Goal: Task Accomplishment & Management: Manage account settings

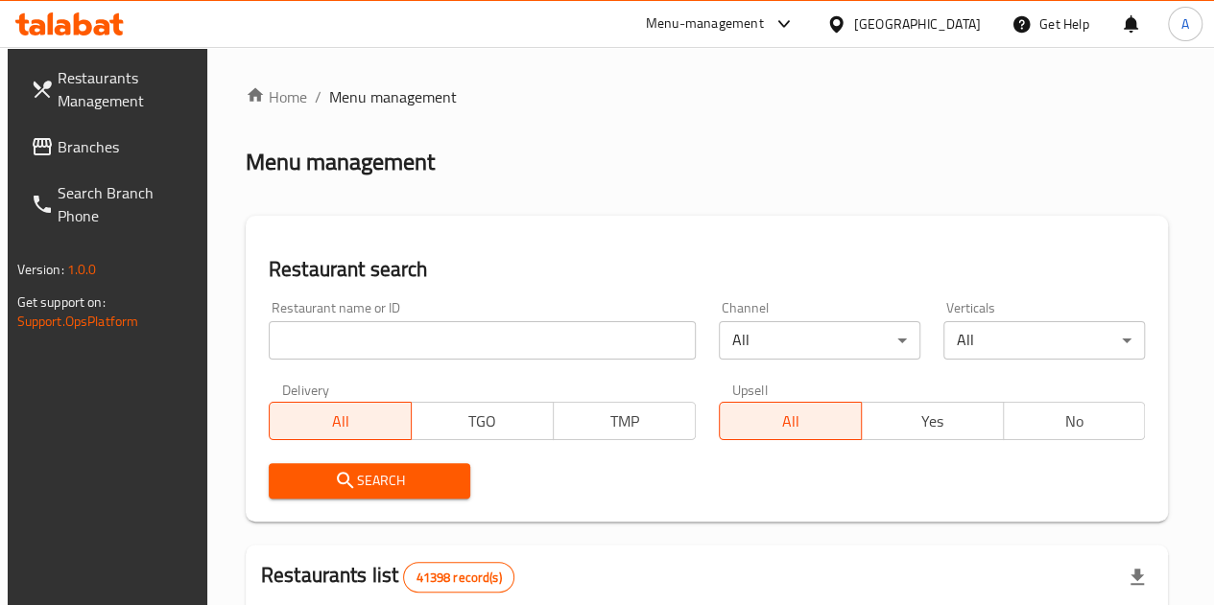
click at [436, 337] on input "search" at bounding box center [482, 340] width 427 height 38
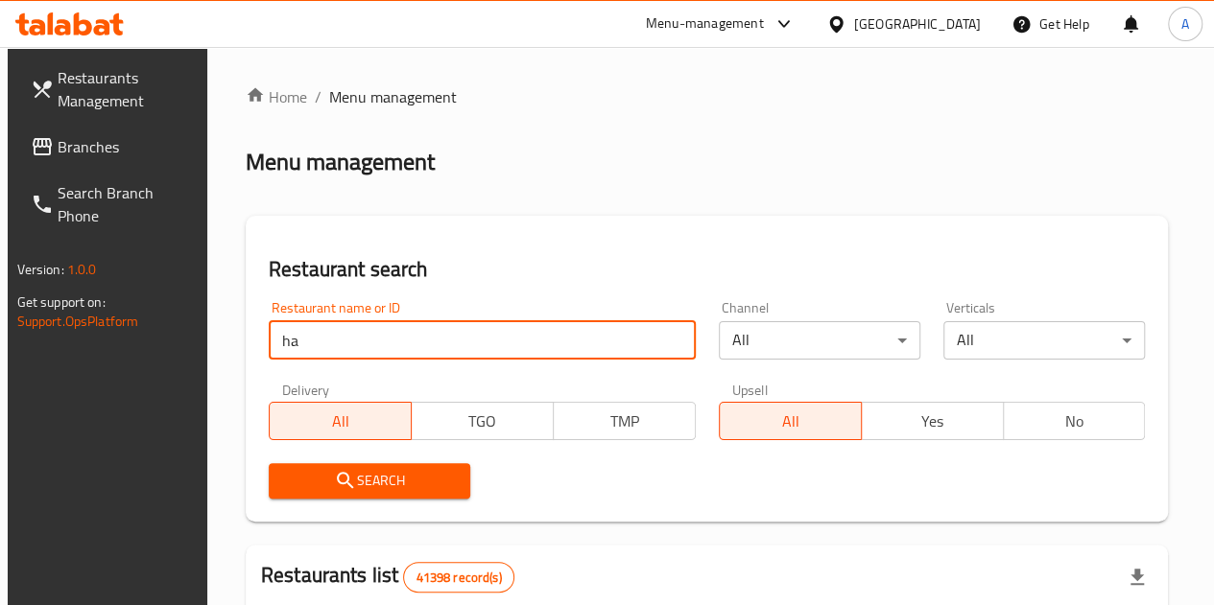
type input "[PERSON_NAME]"
click button "Search" at bounding box center [370, 481] width 202 height 36
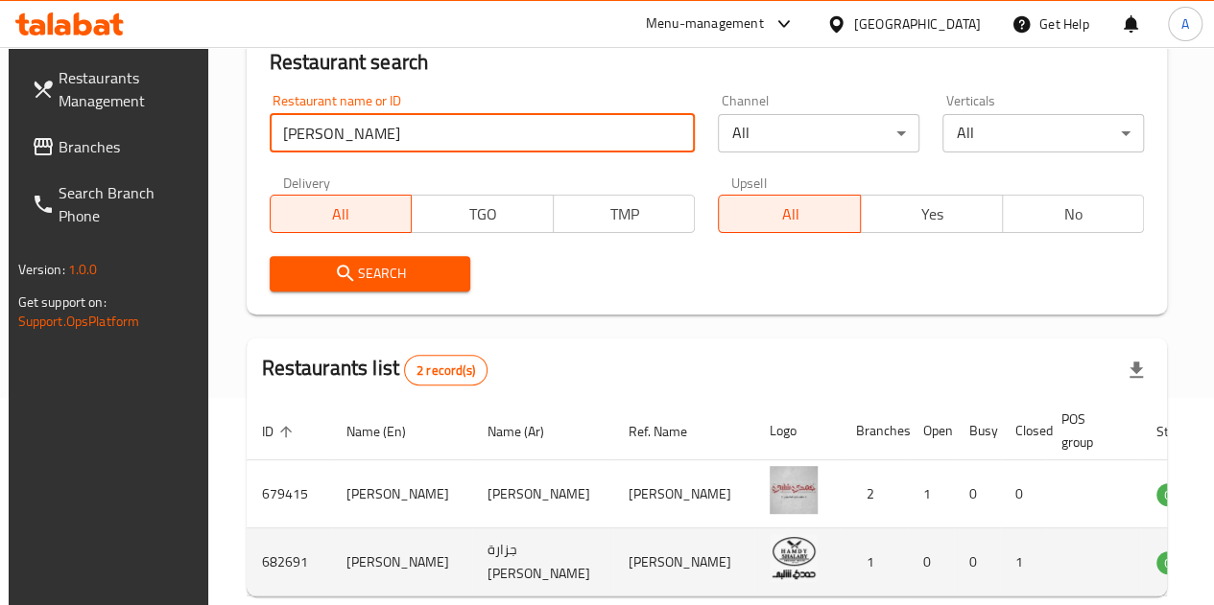
scroll to position [430, 0]
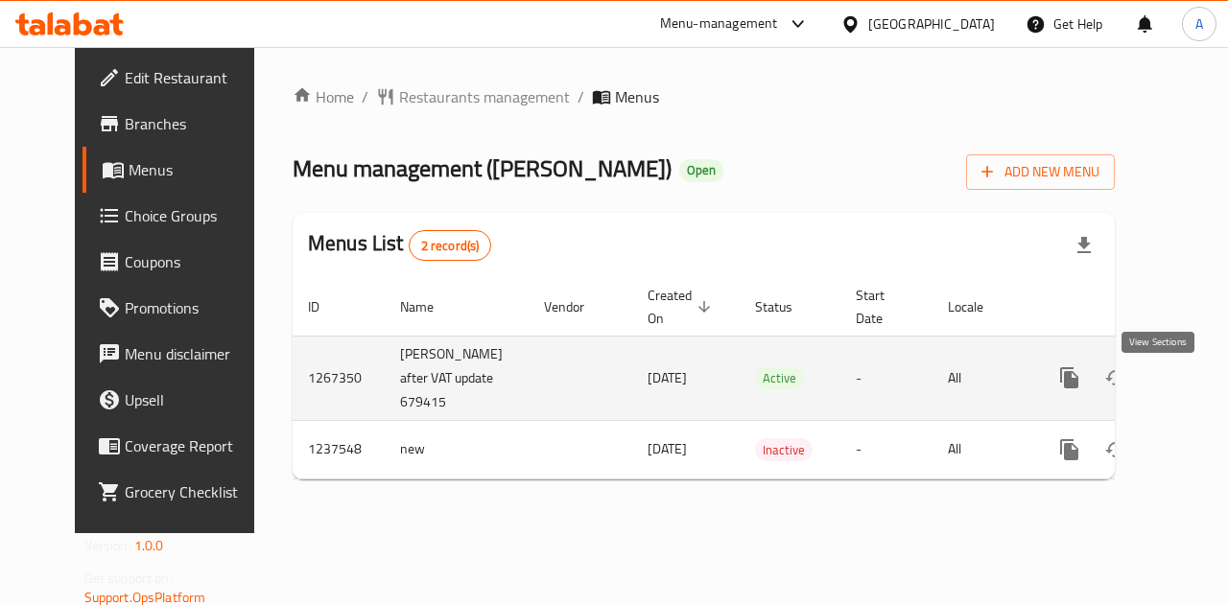
click at [1197, 390] on icon "enhanced table" at bounding box center [1208, 378] width 23 height 23
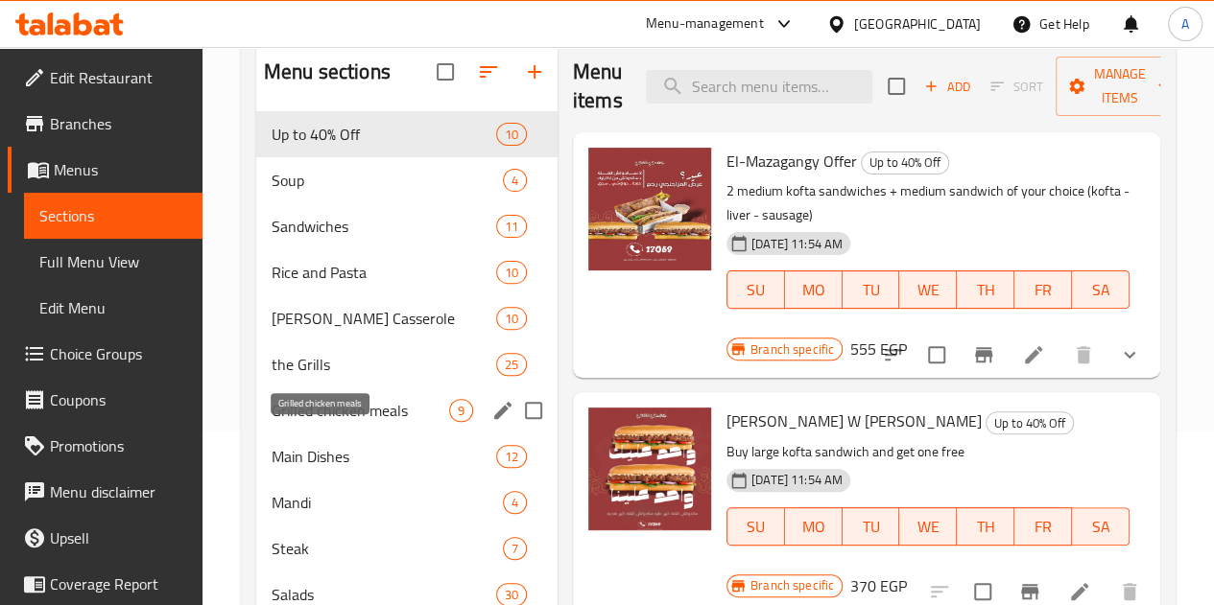
scroll to position [192, 0]
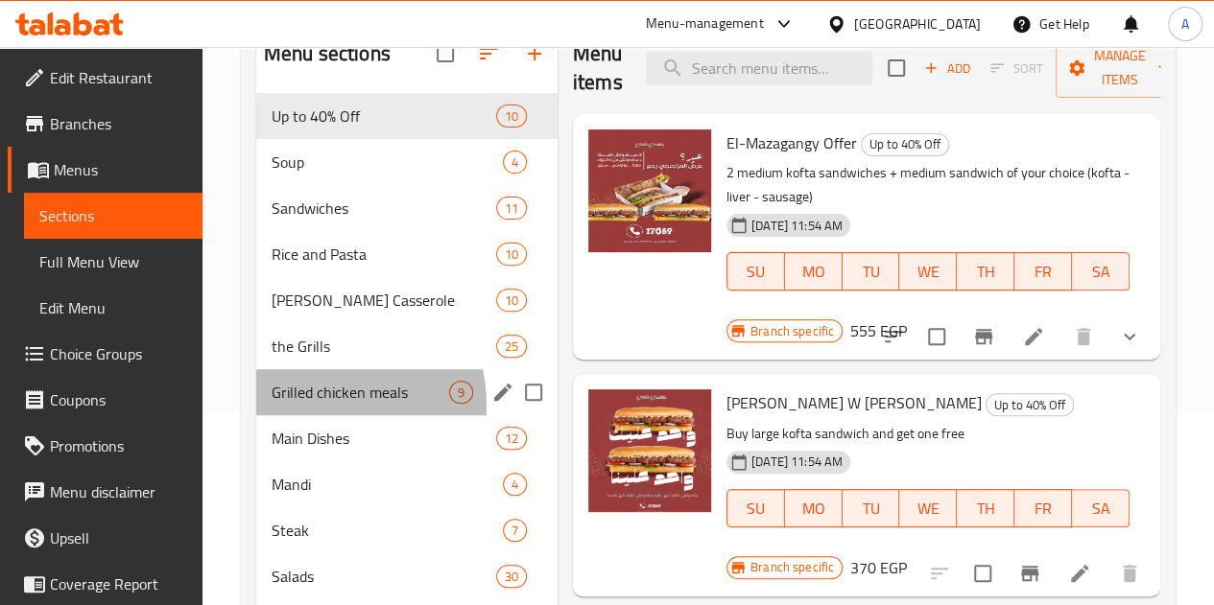
click at [319, 415] on div "Grilled chicken meals 9" at bounding box center [406, 392] width 301 height 46
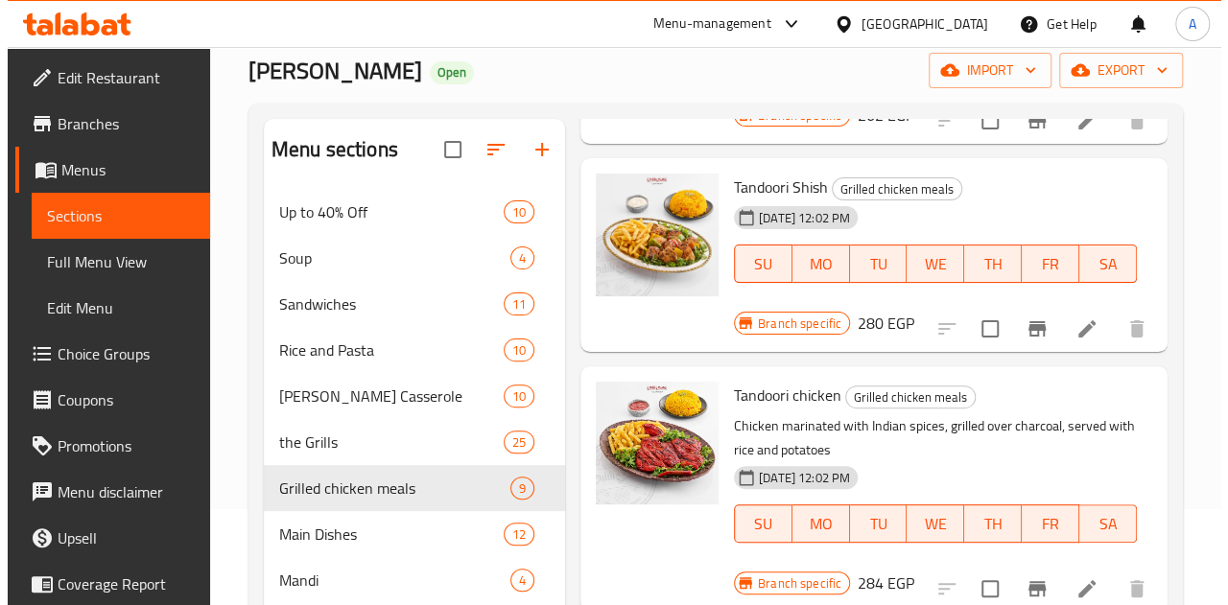
scroll to position [384, 0]
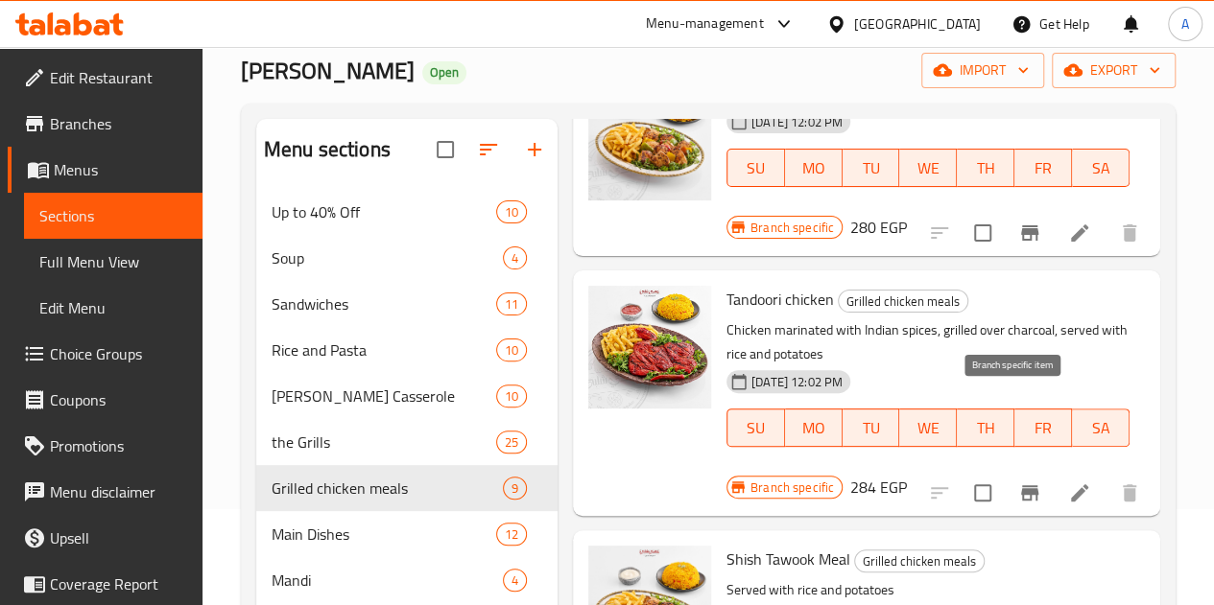
click at [1007, 470] on button "Branch-specific-item" at bounding box center [1030, 493] width 46 height 46
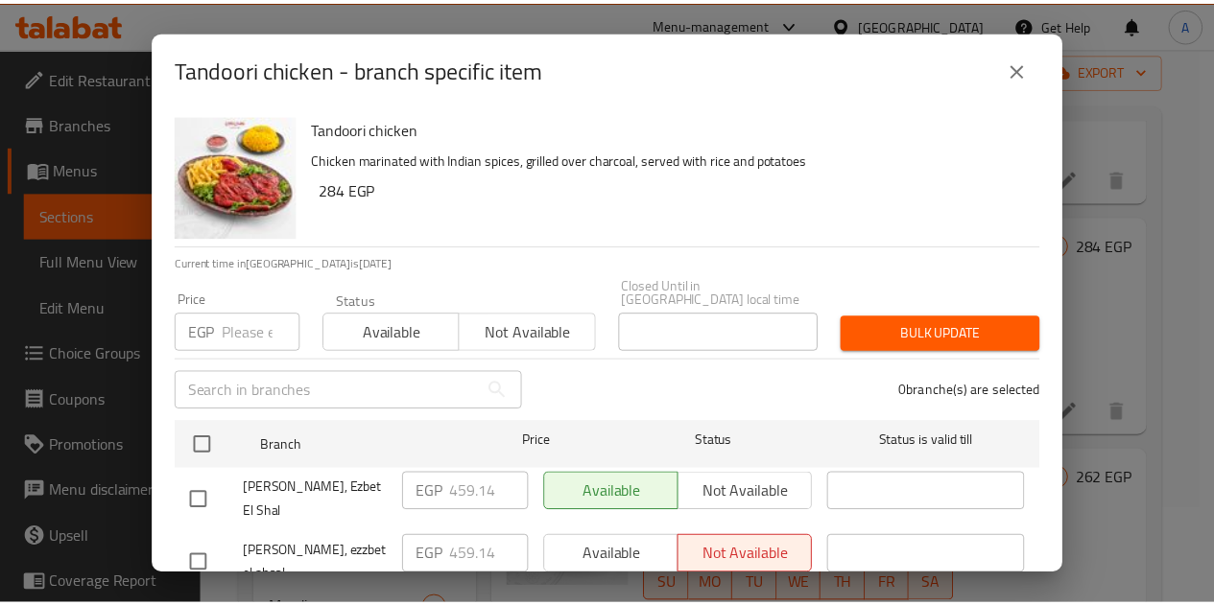
scroll to position [58, 0]
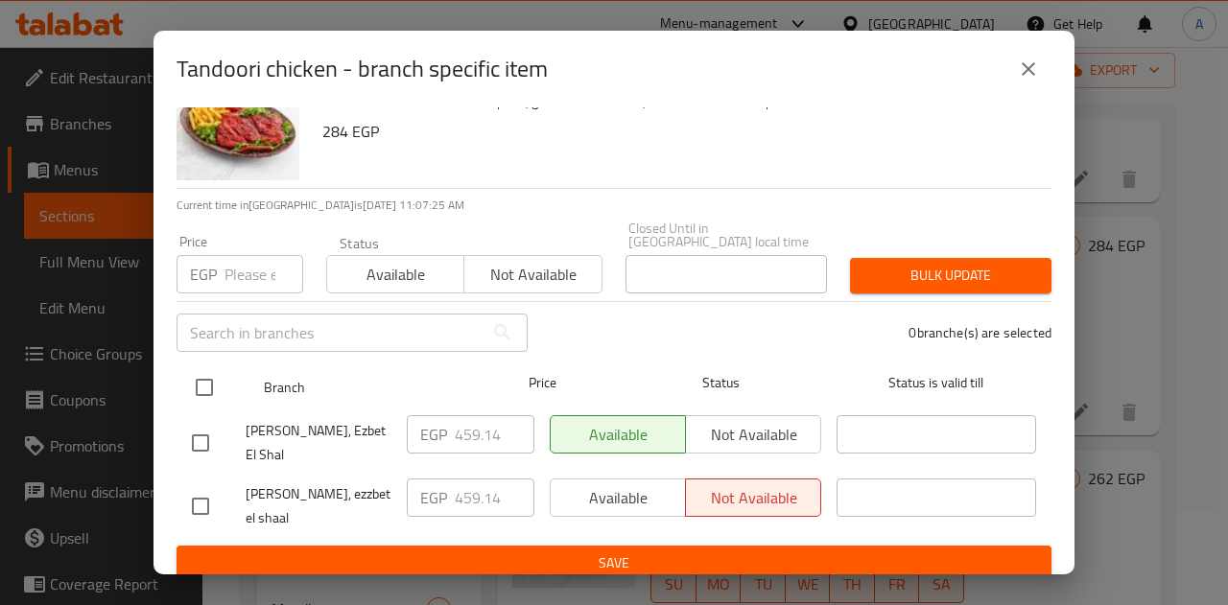
click at [202, 381] on input "checkbox" at bounding box center [204, 388] width 40 height 40
checkbox input "true"
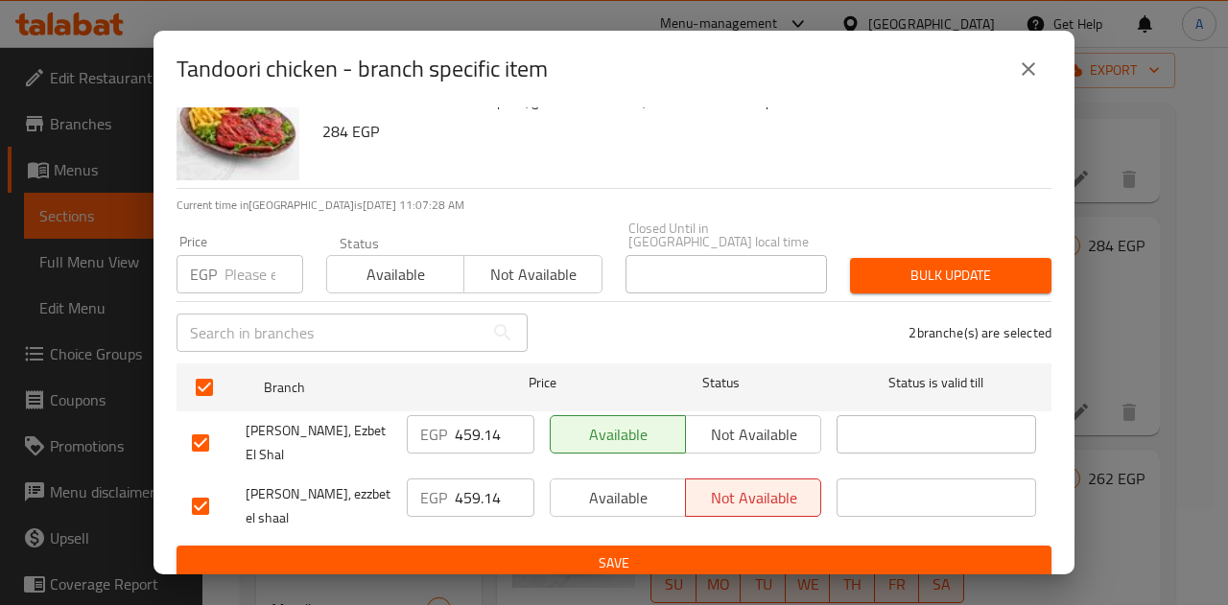
click at [468, 417] on input "459.14" at bounding box center [495, 434] width 80 height 38
type input "446.1"
click at [463, 479] on input "459.14" at bounding box center [495, 498] width 80 height 38
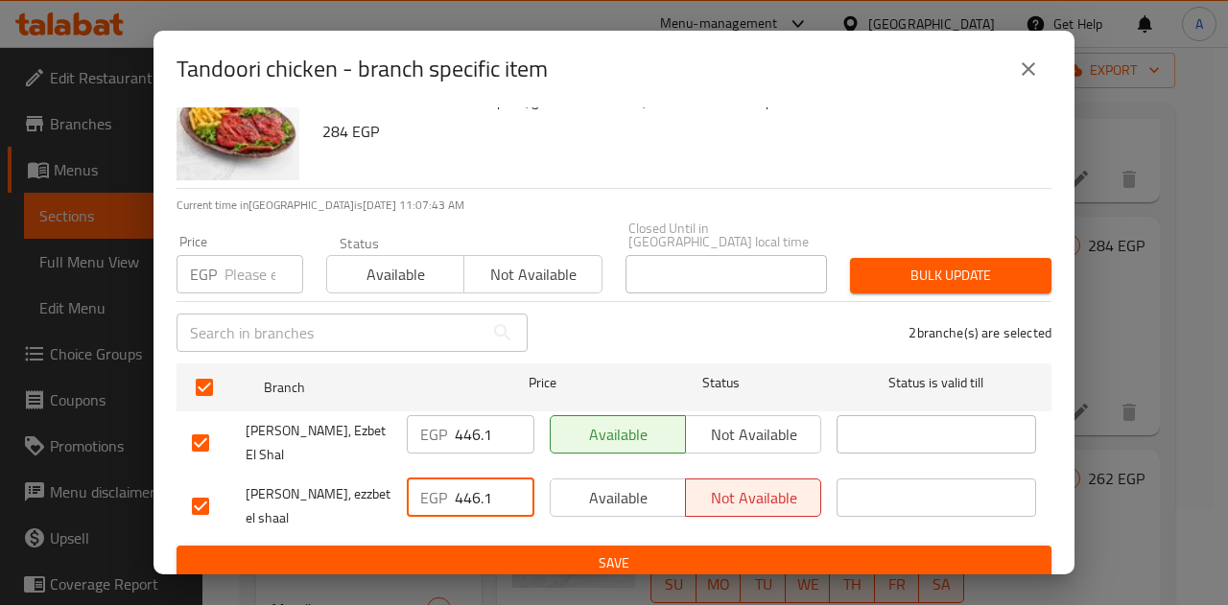
type input "446.1"
click at [649, 178] on div "Tandoori chicken Chicken marinated with Indian spices, grilled over charcoal, s…" at bounding box center [675, 119] width 737 height 138
click at [528, 552] on span "Save" at bounding box center [614, 564] width 844 height 24
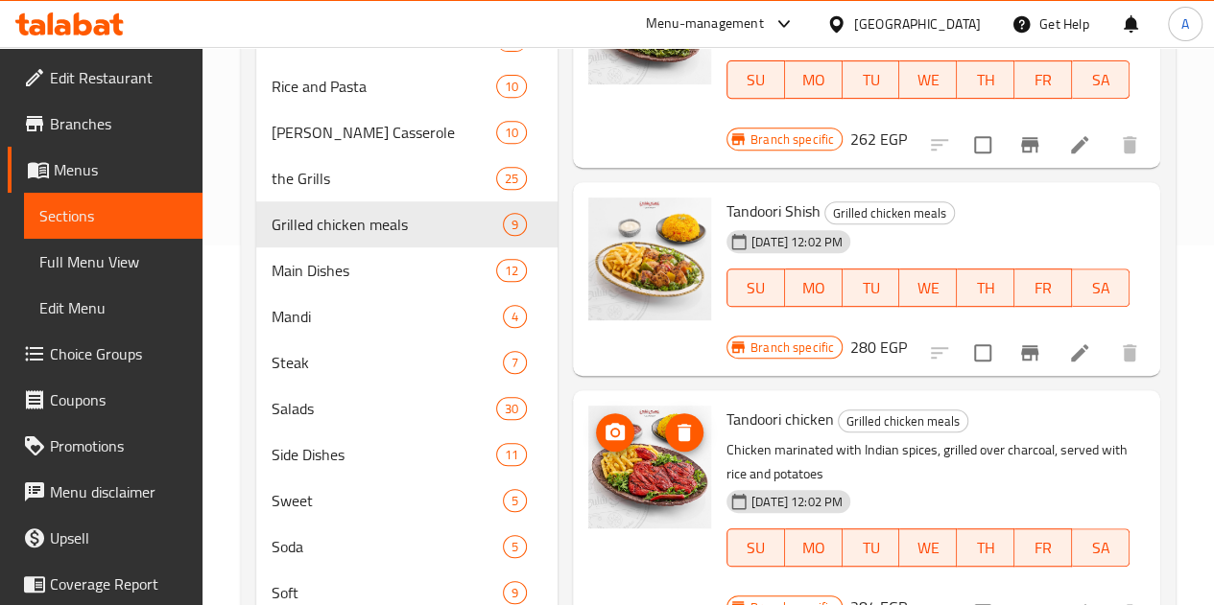
scroll to position [0, 0]
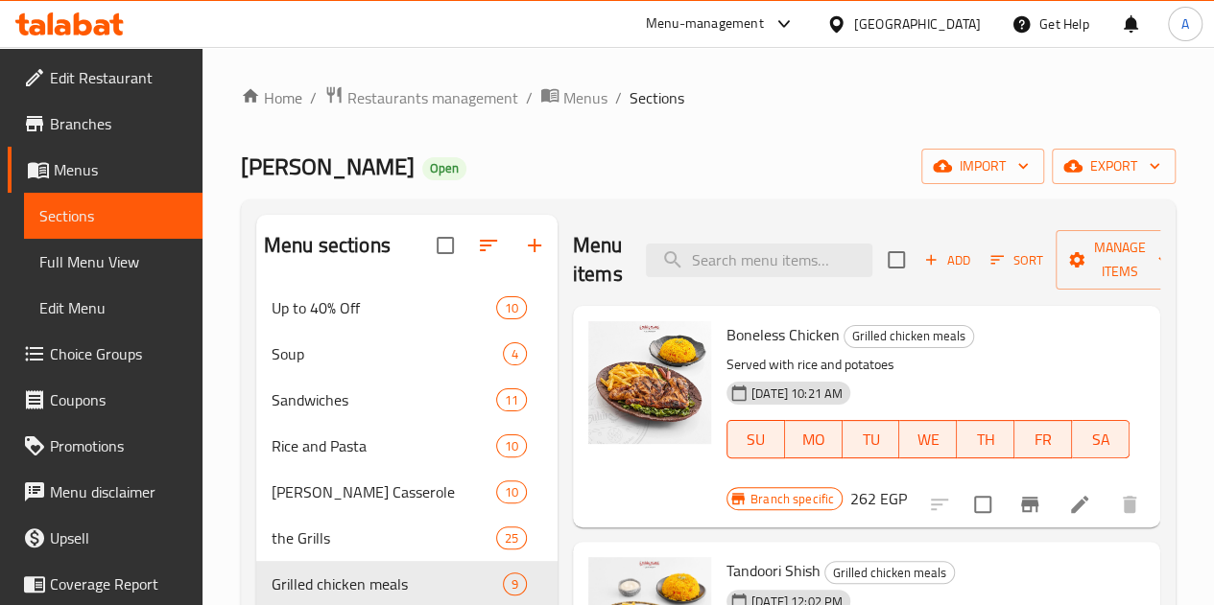
click at [916, 27] on div "[GEOGRAPHIC_DATA]" at bounding box center [903, 24] width 185 height 46
